Goal: Task Accomplishment & Management: Manage account settings

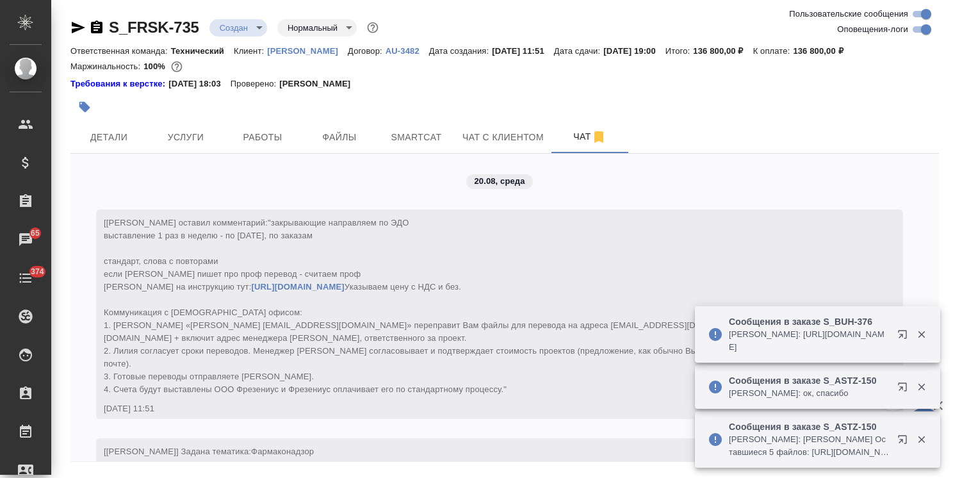
scroll to position [1365, 0]
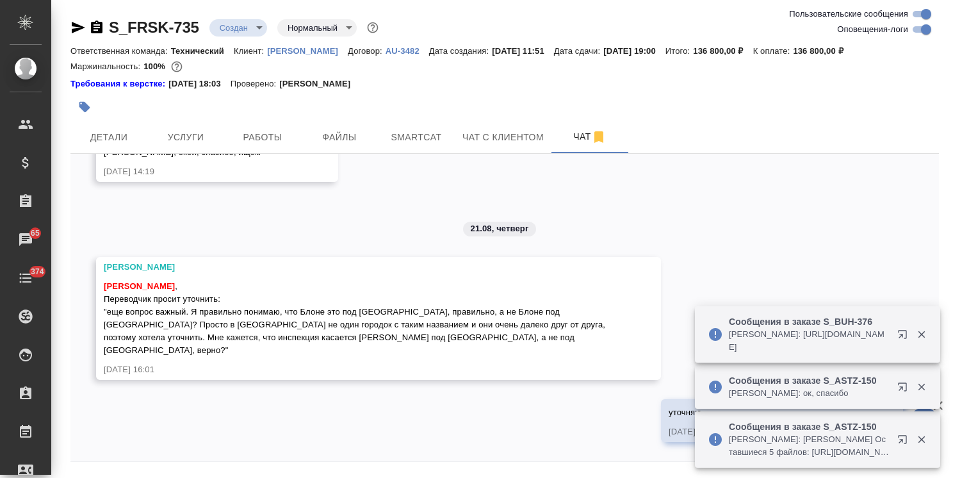
click at [379, 224] on div "20.08, среда [Усманова Ольга] Клиент оставил комментарий: "закрывающие направля…" at bounding box center [504, 307] width 868 height 307
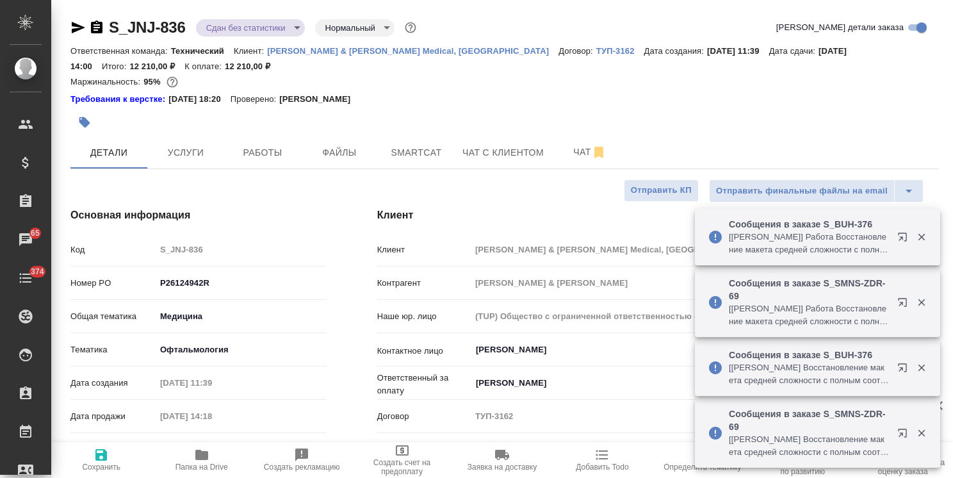
select select "RU"
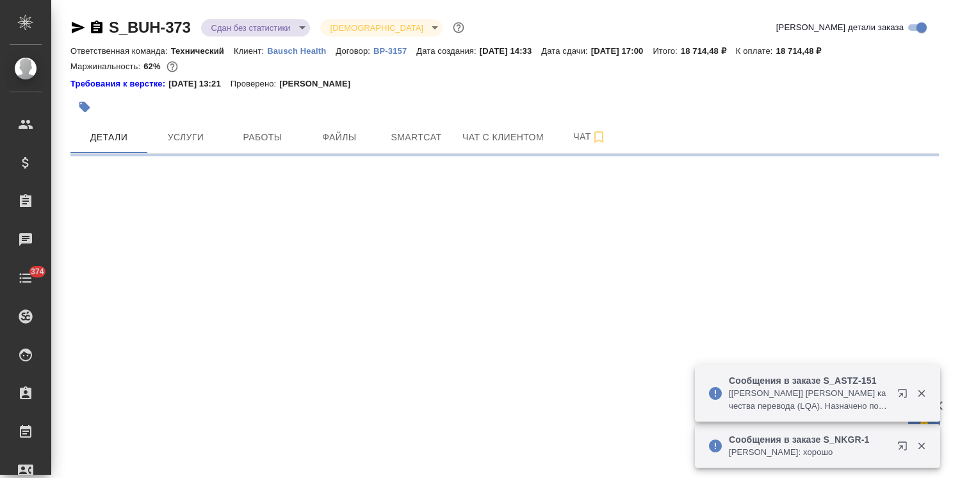
select select "RU"
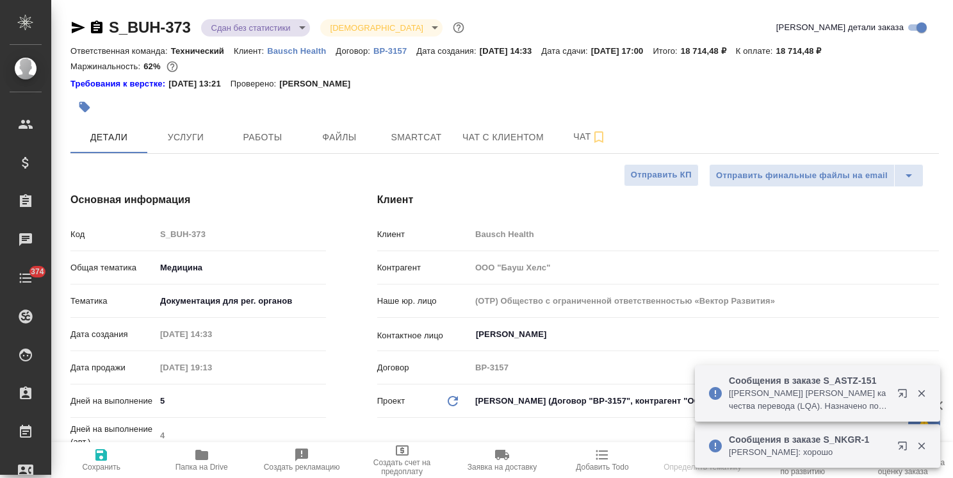
type textarea "x"
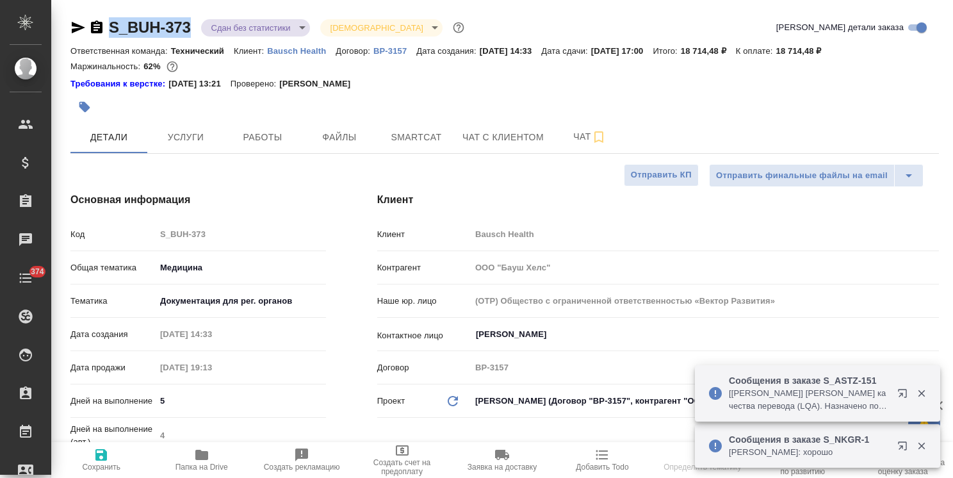
type textarea "x"
drag, startPoint x: 200, startPoint y: 12, endPoint x: 101, endPoint y: 12, distance: 99.2
type textarea "x"
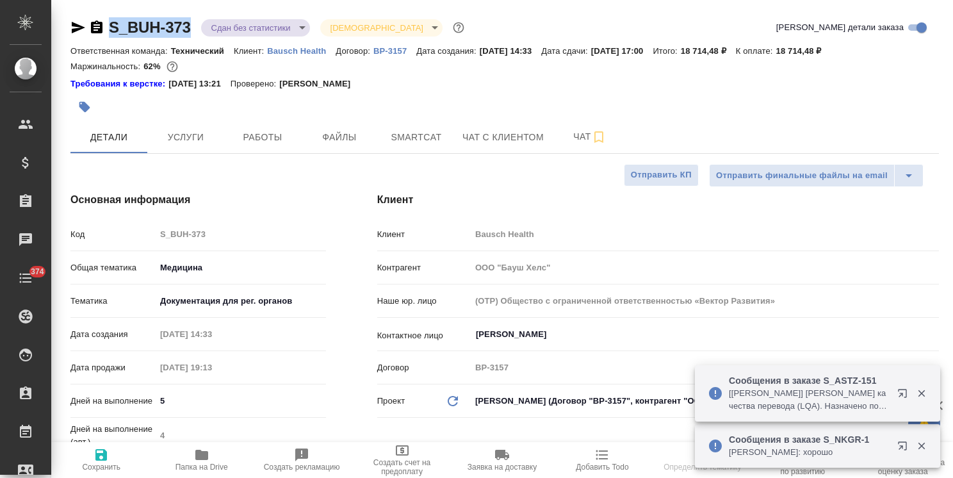
type textarea "x"
click at [332, 134] on span "Файлы" at bounding box center [339, 137] width 61 height 16
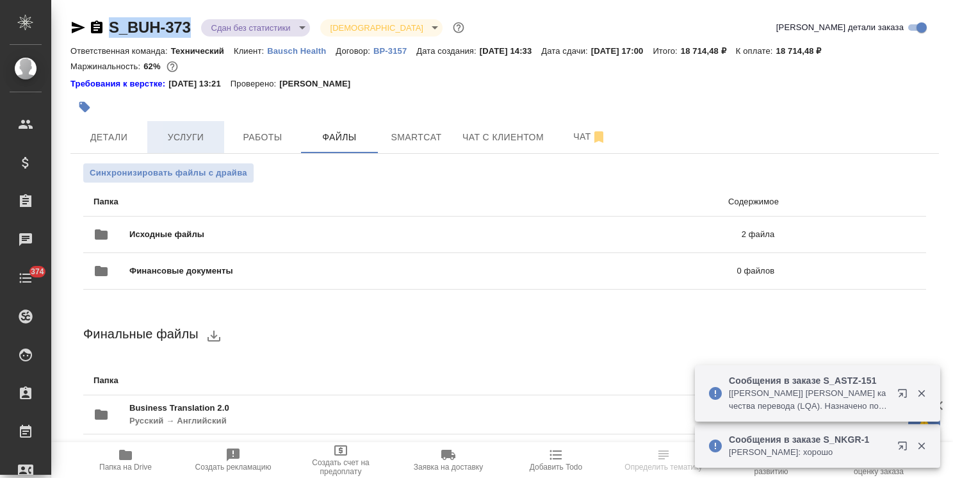
click at [182, 131] on span "Услуги" at bounding box center [185, 137] width 61 height 16
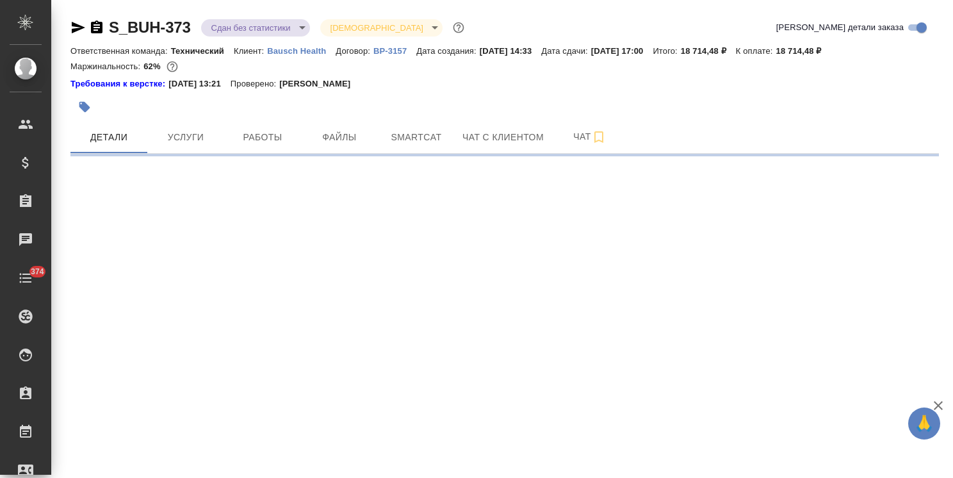
select select "RU"
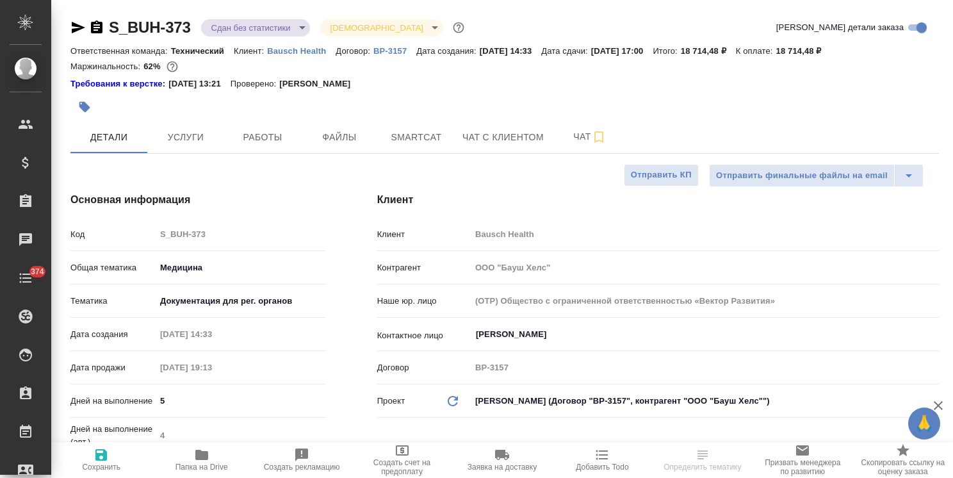
type textarea "x"
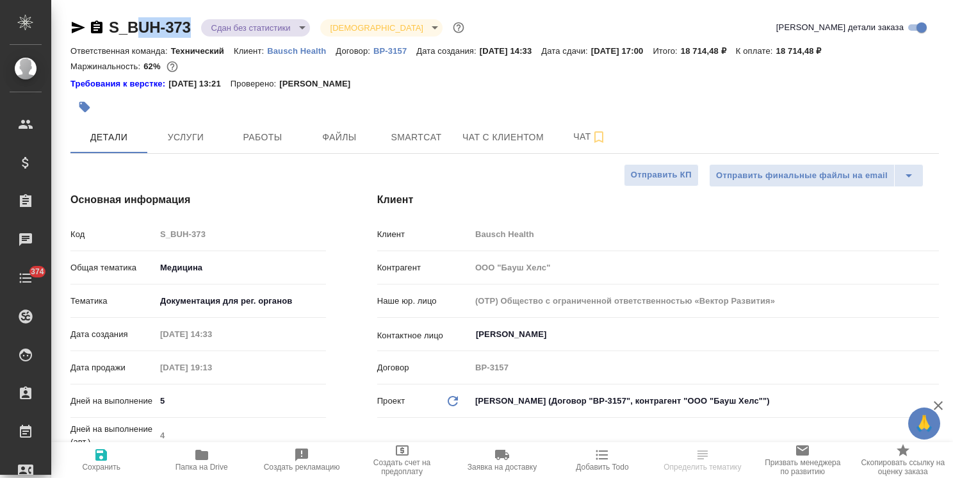
type textarea "x"
drag, startPoint x: 190, startPoint y: 15, endPoint x: 97, endPoint y: 16, distance: 92.8
copy link "S_BUH-373"
